Goal: Task Accomplishment & Management: Manage account settings

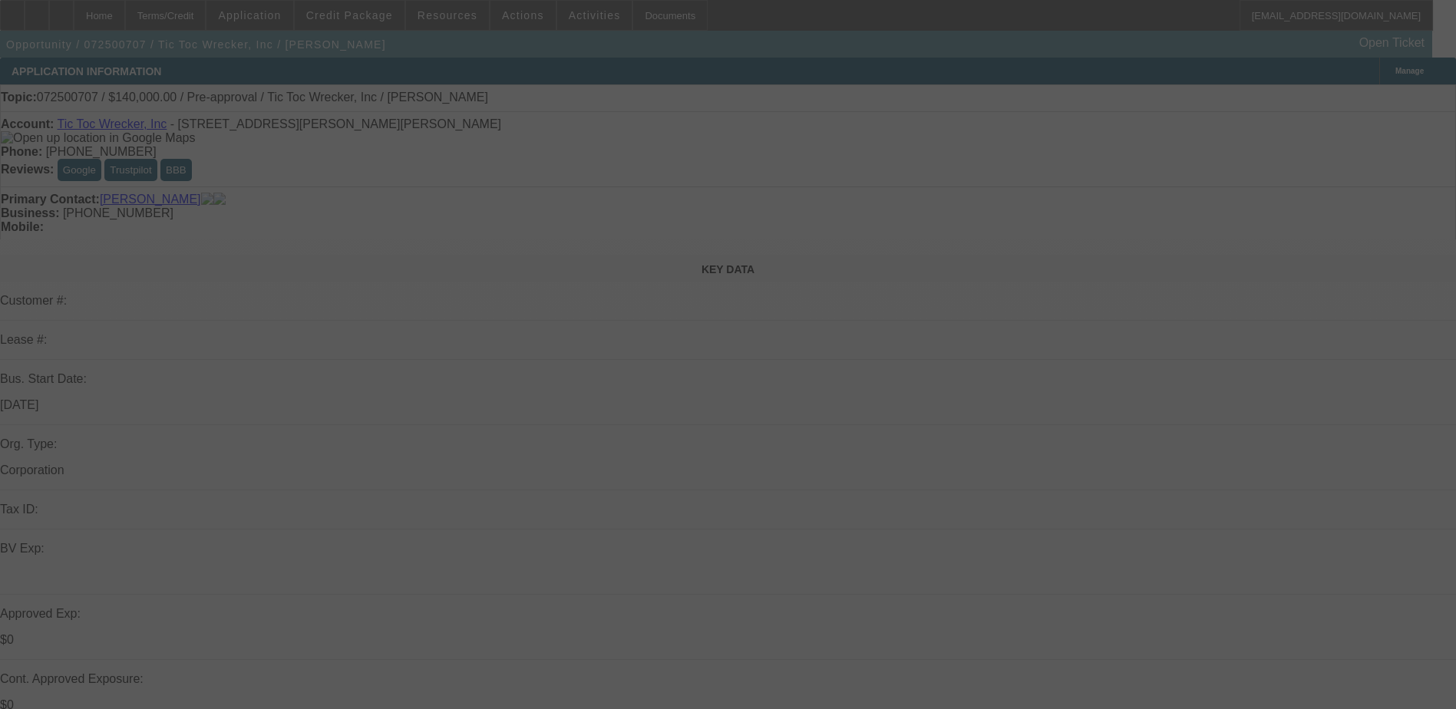
select select "0"
select select "0.1"
select select "0"
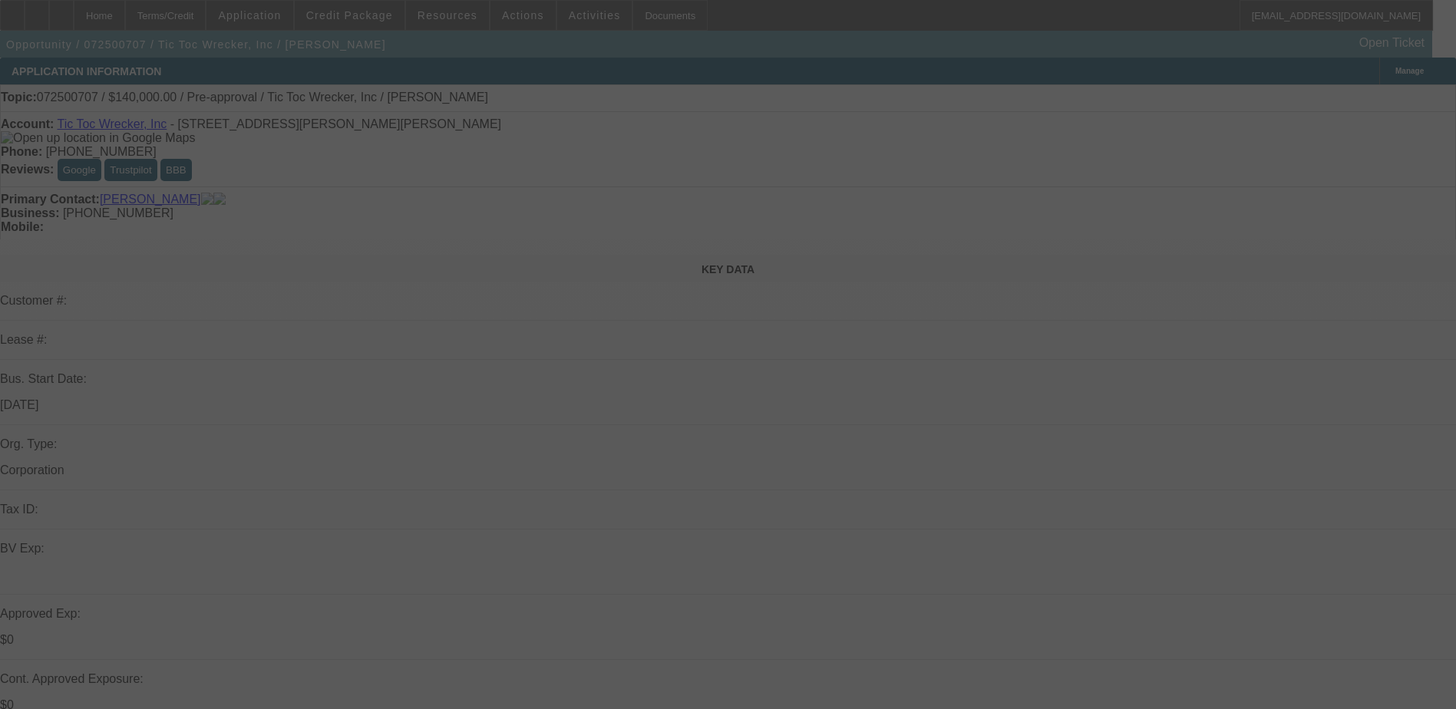
select select "0.1"
select select "0"
select select "2"
select select "0.1"
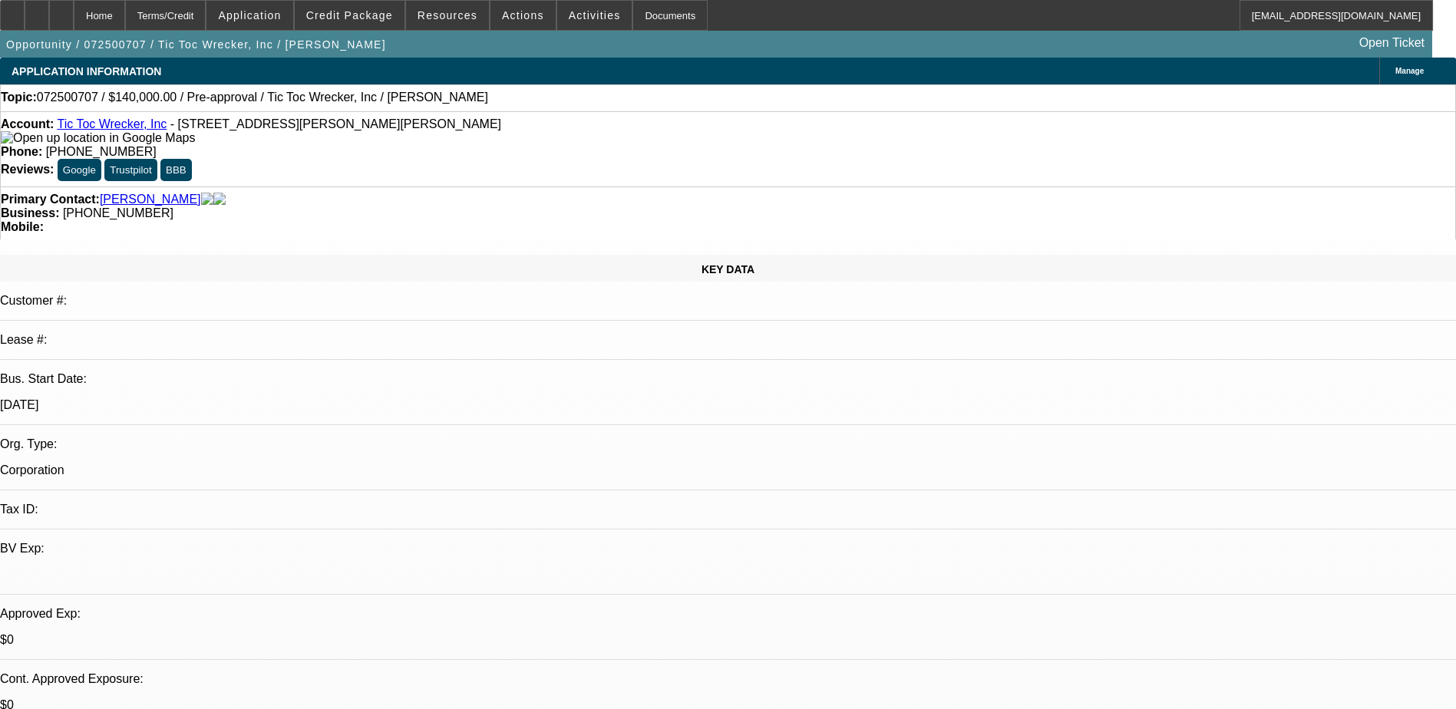
select select "1"
select select "4"
select select "1"
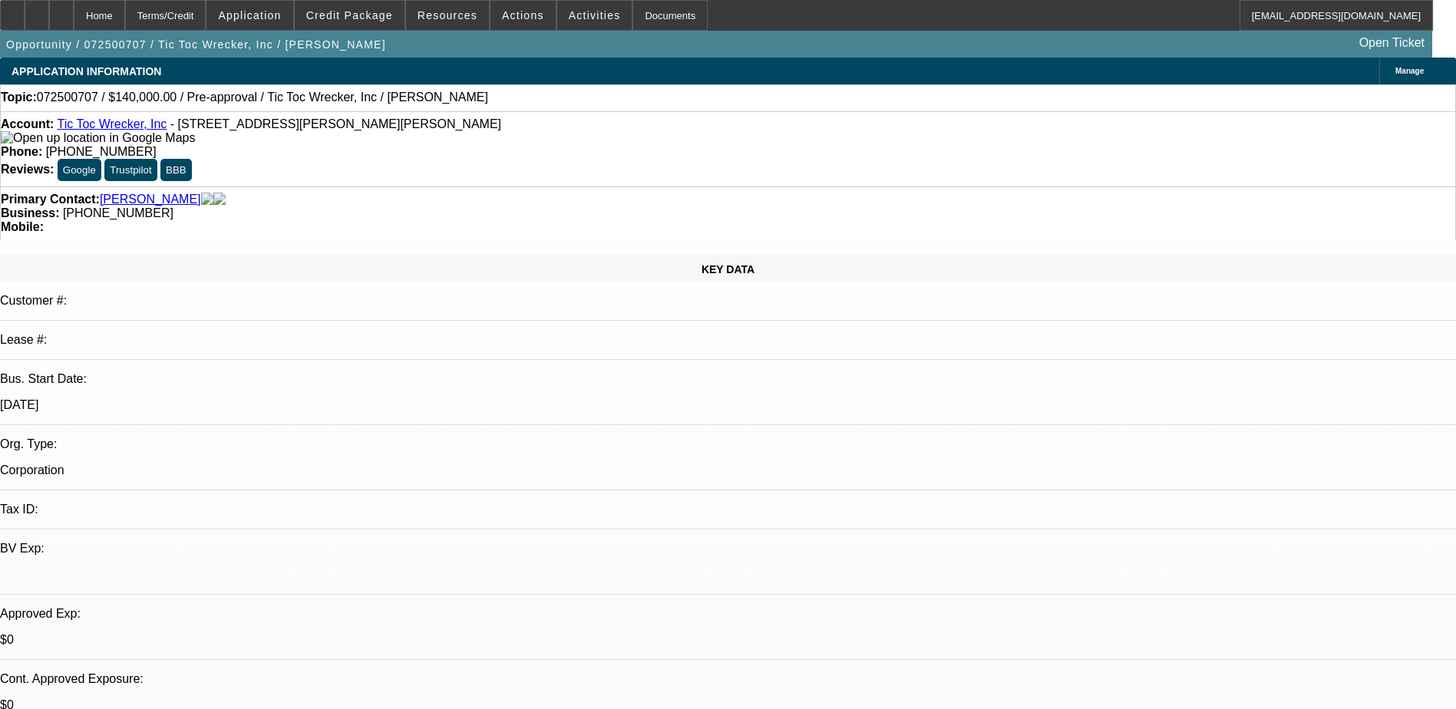
select select "4"
select select "1"
select select "2"
select select "4"
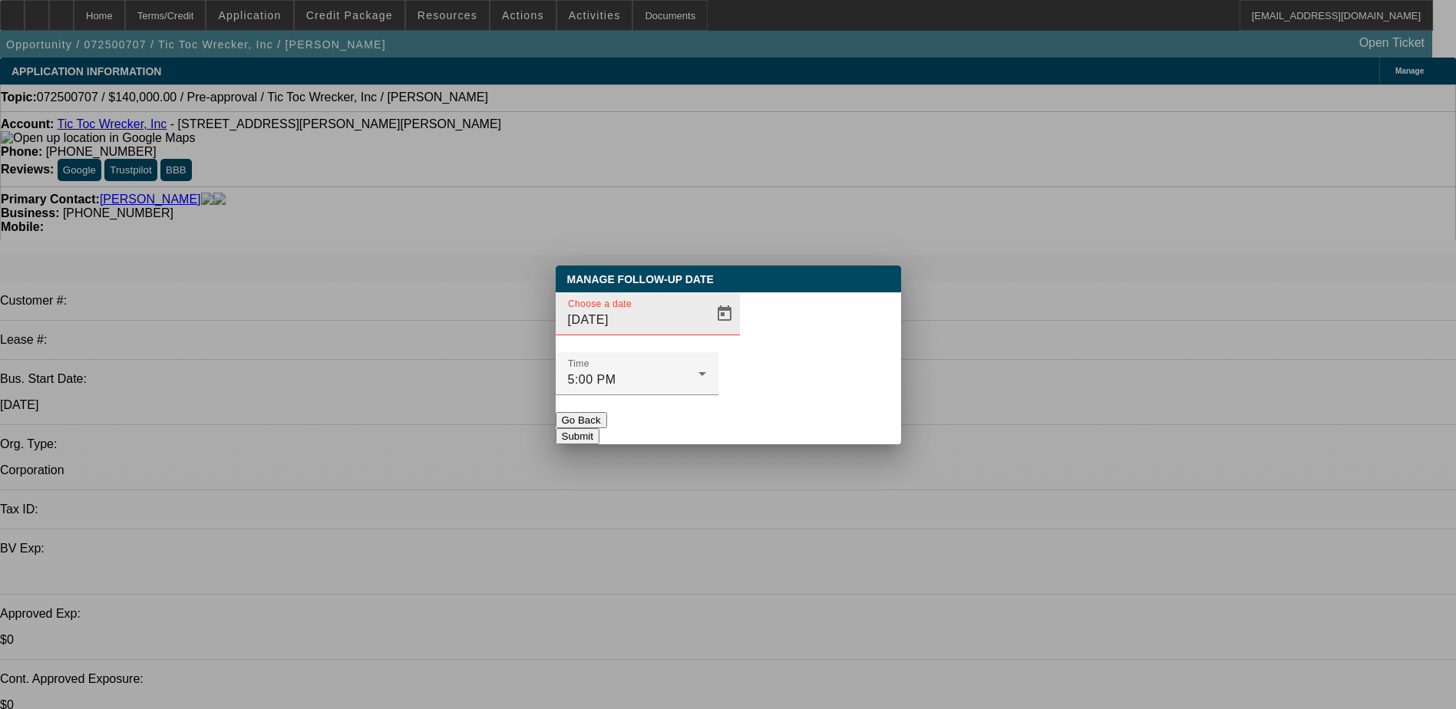
click at [706, 329] on div at bounding box center [723, 314] width 34 height 31
click at [710, 332] on span "Open calendar" at bounding box center [724, 314] width 37 height 37
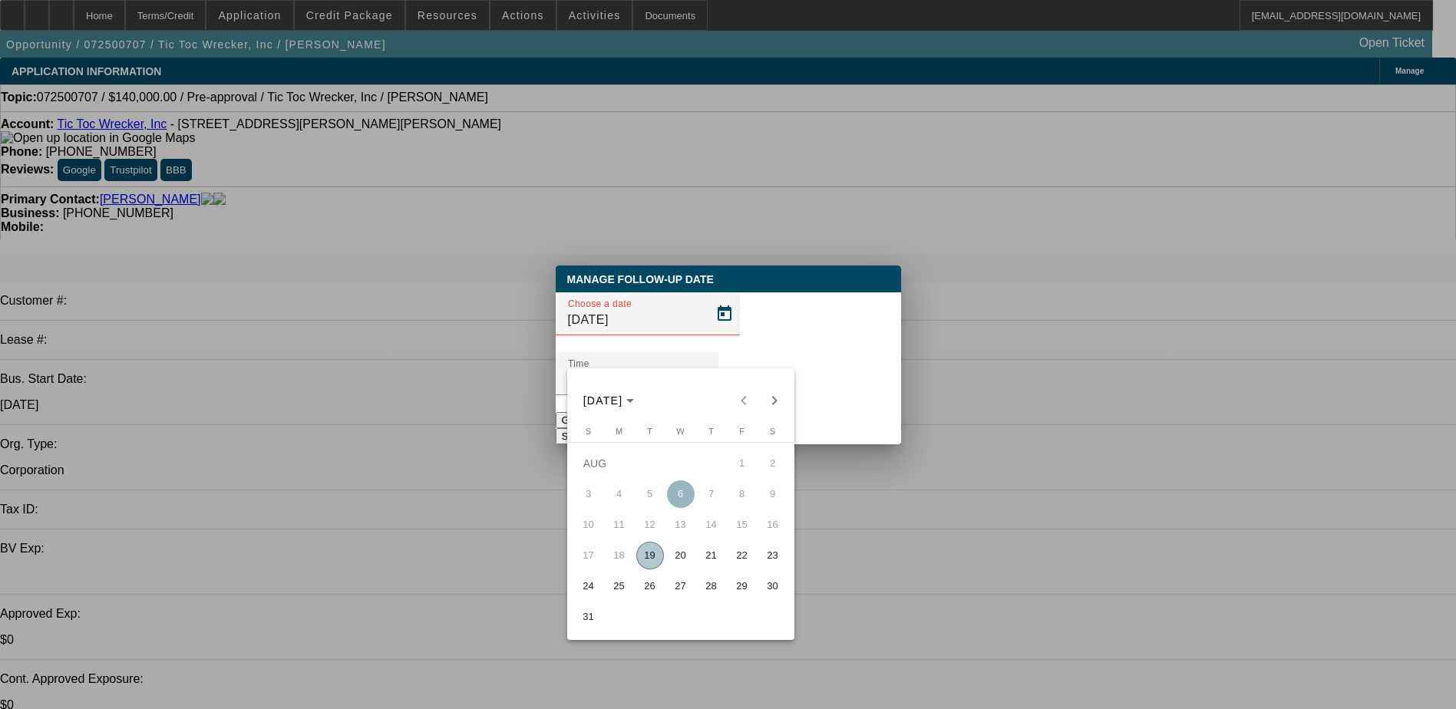
click at [649, 597] on span "26" at bounding box center [650, 587] width 28 height 28
type input "8/26/2025"
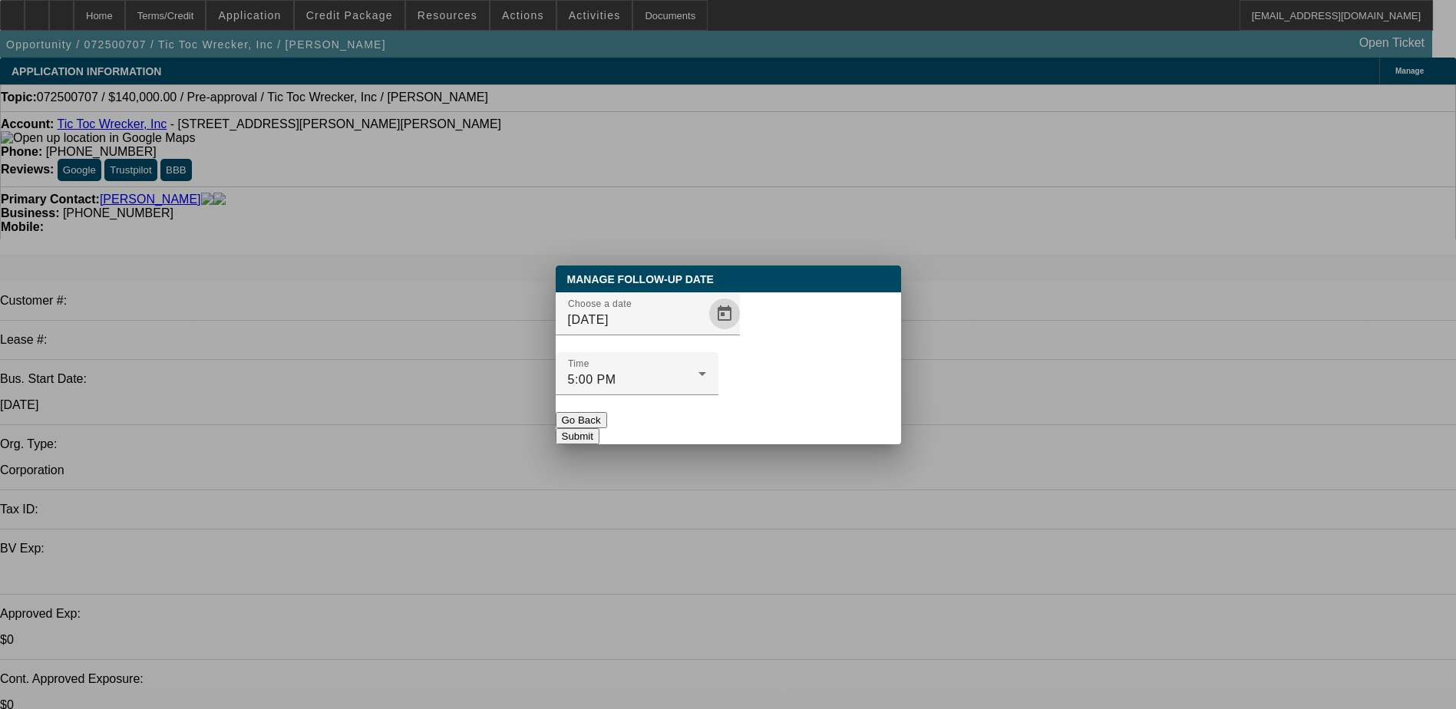
click at [599, 428] on button "Submit" at bounding box center [578, 436] width 44 height 16
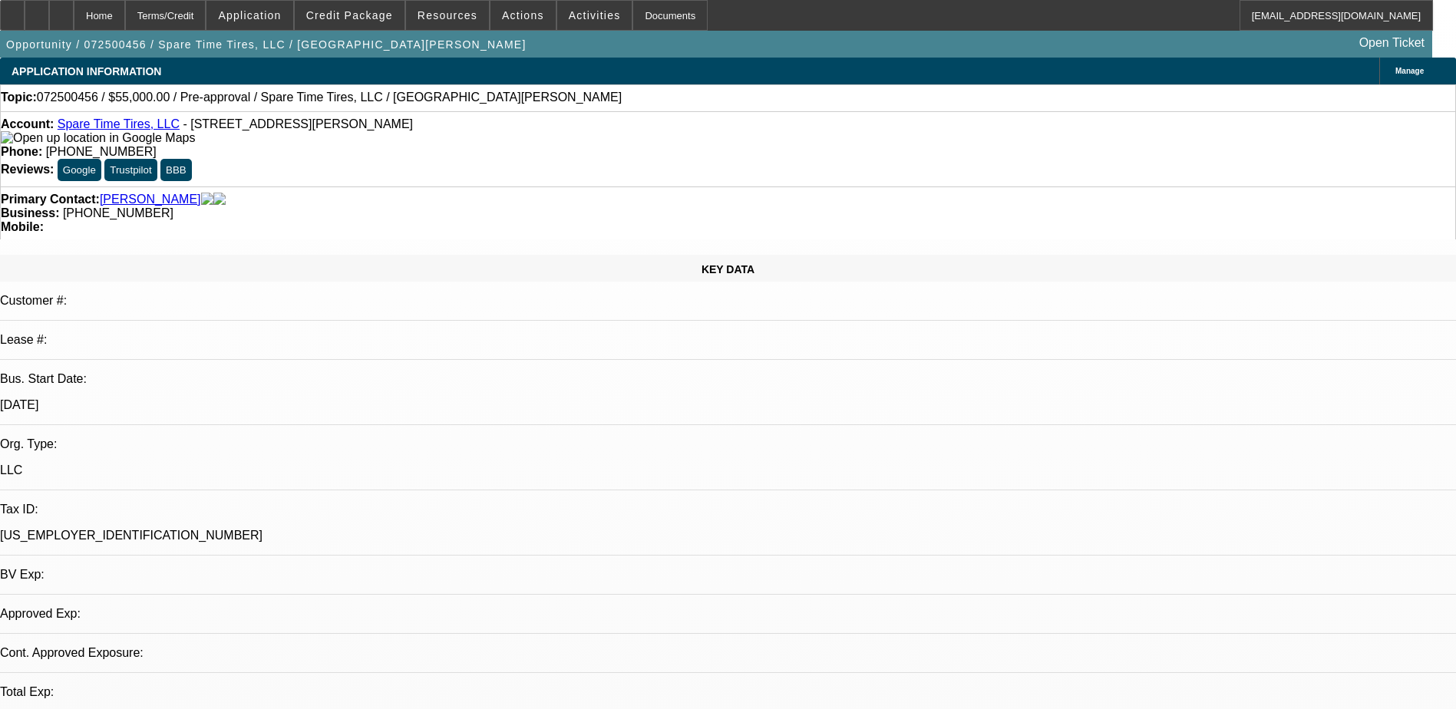
select select "0"
select select "2"
select select "0.1"
select select "1"
select select "2"
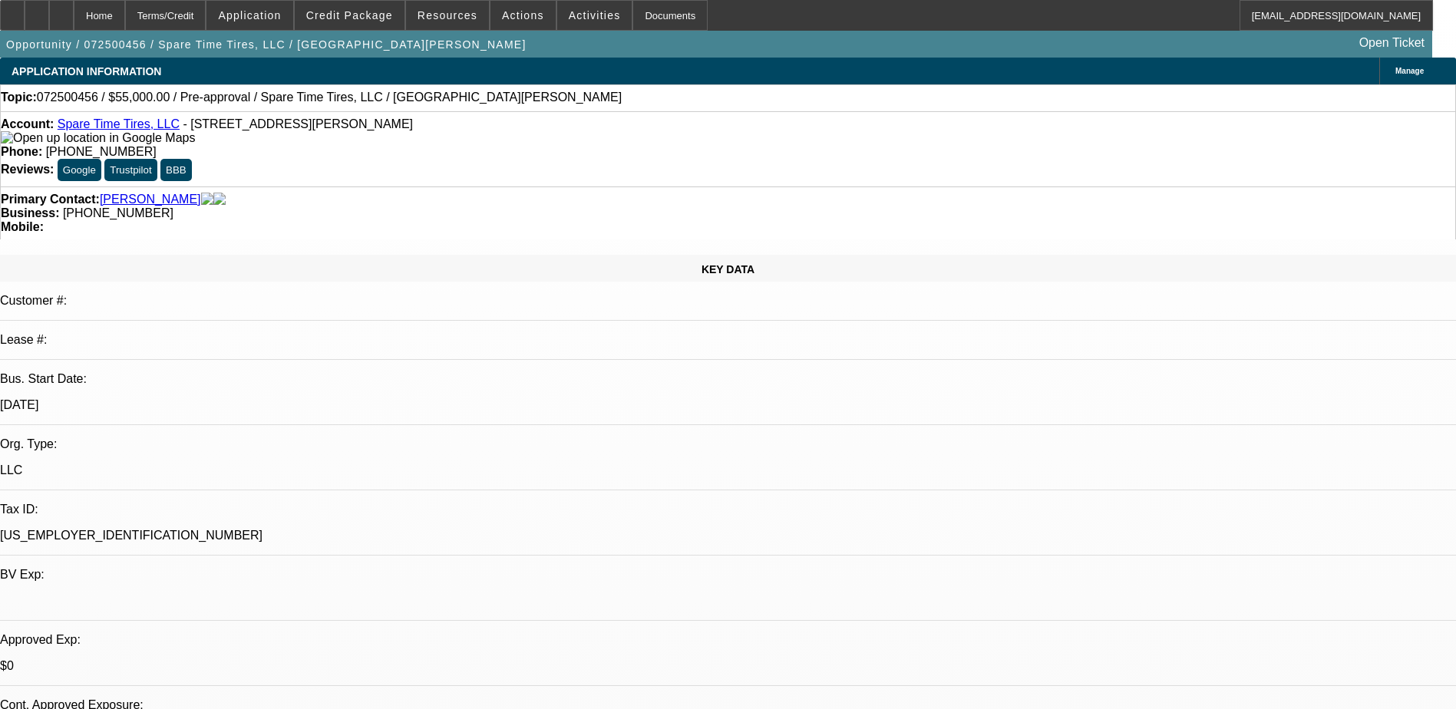
select select "4"
